Goal: Information Seeking & Learning: Stay updated

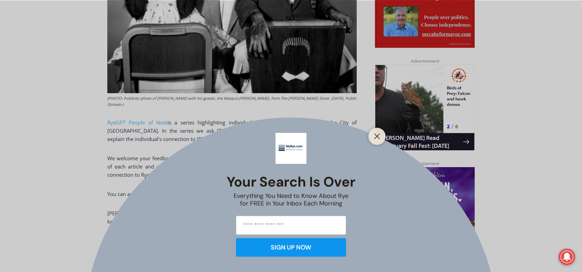
scroll to position [399, 0]
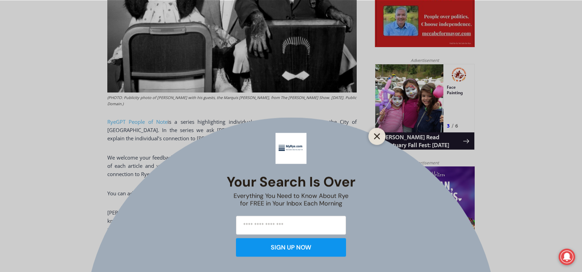
click at [378, 136] on icon "Close" at bounding box center [377, 136] width 6 height 6
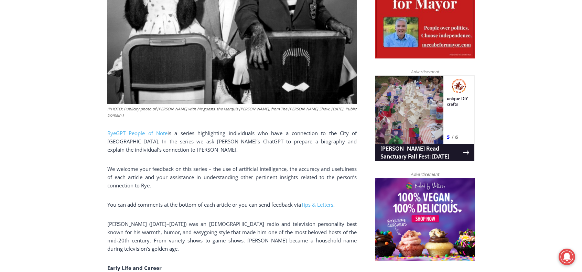
scroll to position [434, 0]
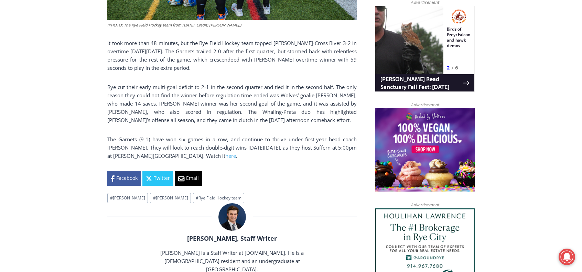
scroll to position [468, 0]
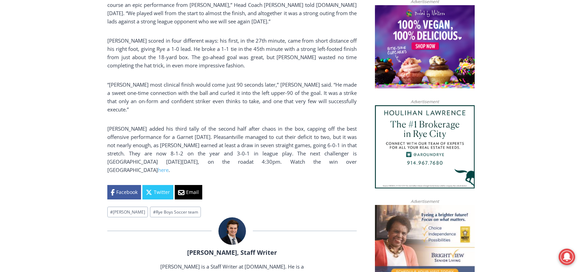
scroll to position [571, 0]
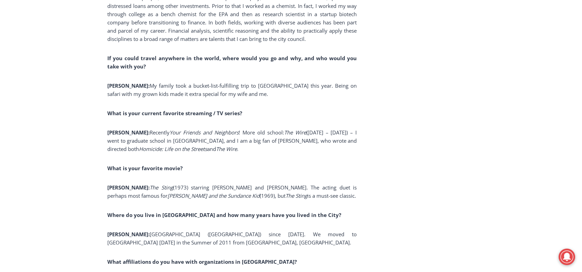
scroll to position [4425, 0]
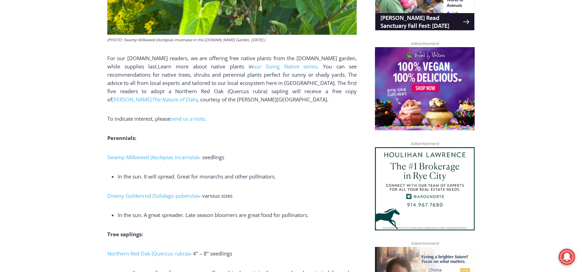
scroll to position [503, 0]
